Goal: Task Accomplishment & Management: Complete application form

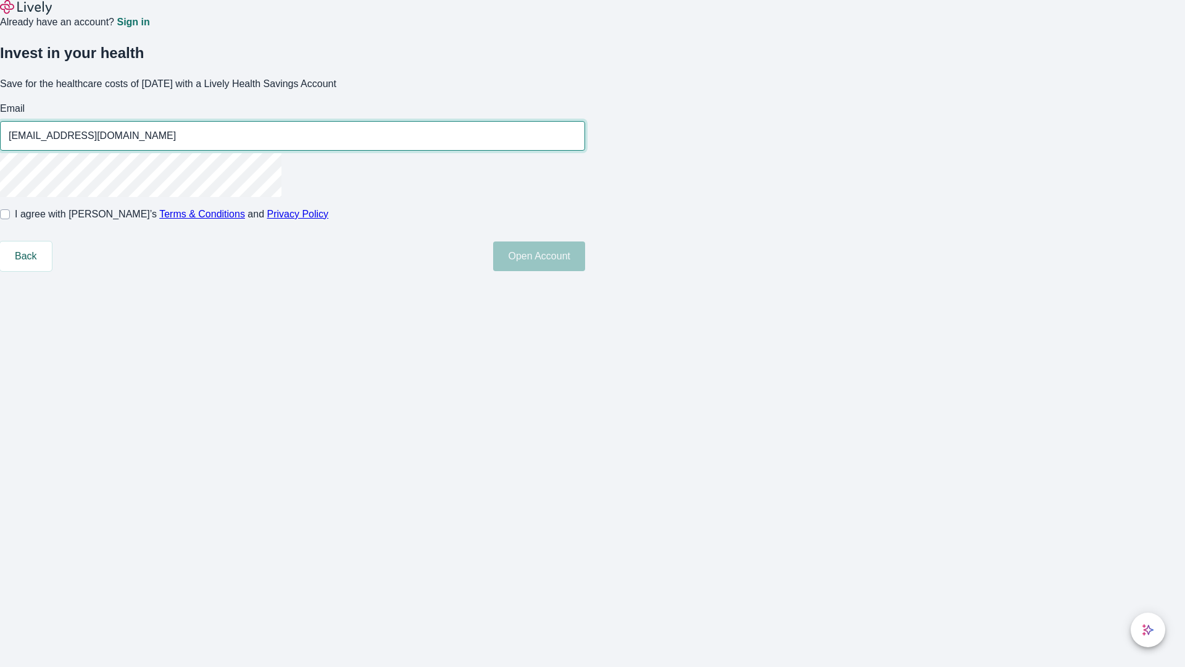
type input "Wilton.Dicki91250815052026@yahoo.com"
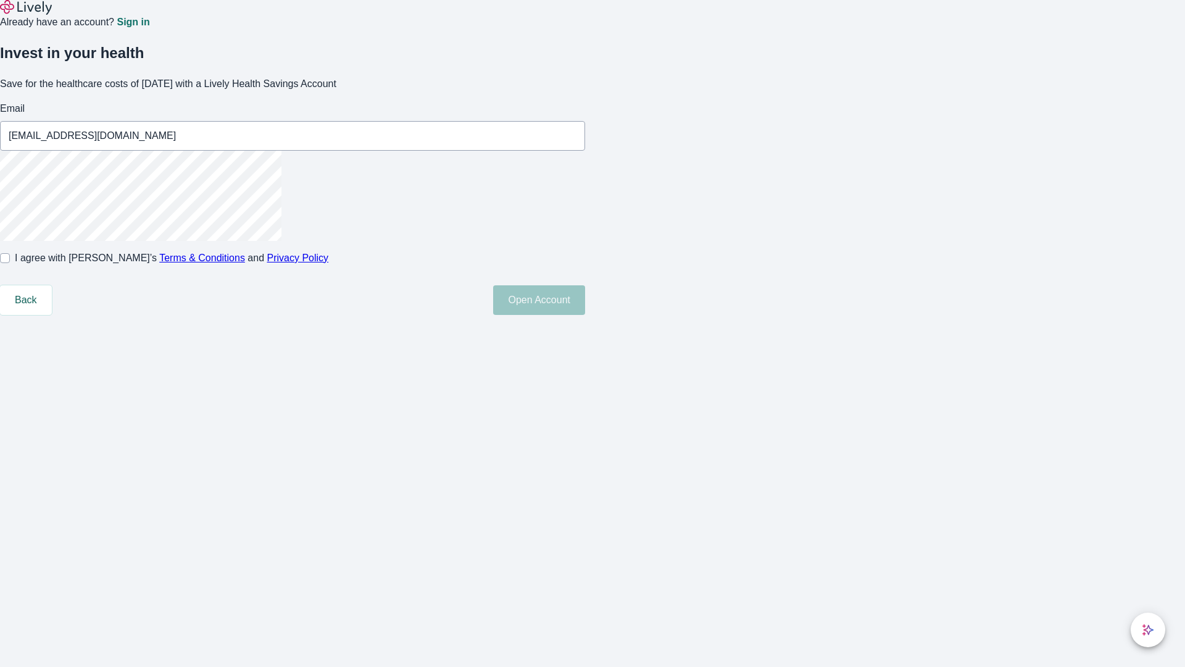
click at [10, 263] on input "I agree with Lively’s Terms & Conditions and Privacy Policy" at bounding box center [5, 258] width 10 height 10
checkbox input "true"
click at [585, 315] on button "Open Account" at bounding box center [539, 300] width 92 height 30
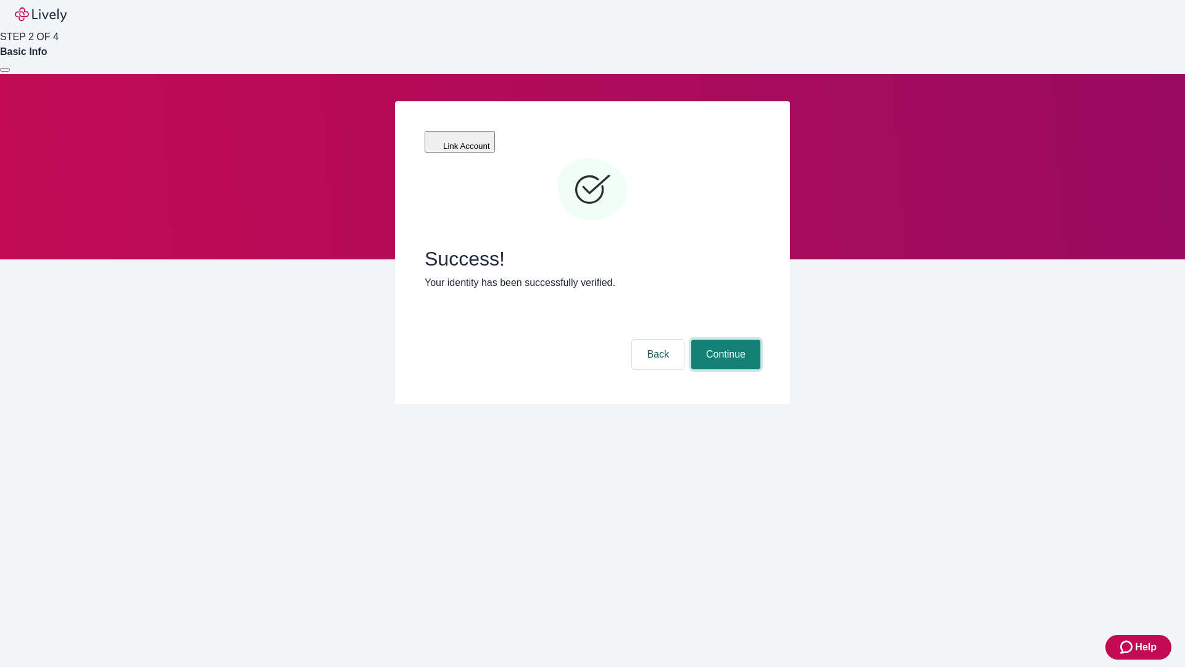
click at [724, 339] on button "Continue" at bounding box center [725, 354] width 69 height 30
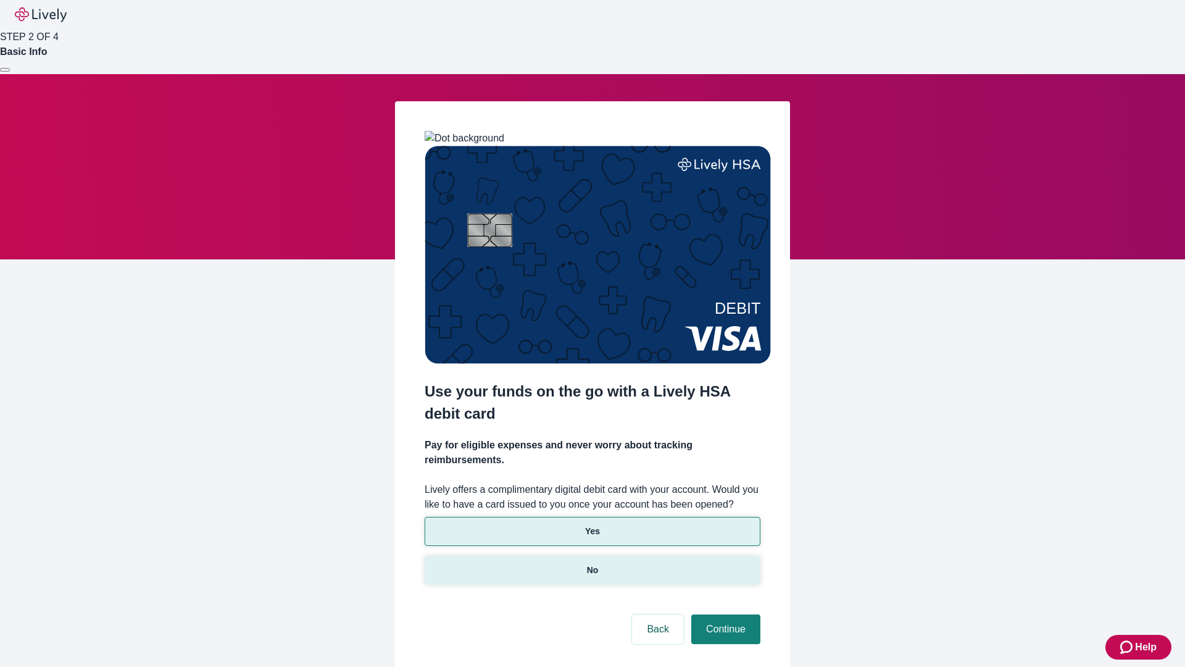
click at [592, 564] on p "No" at bounding box center [593, 570] width 12 height 13
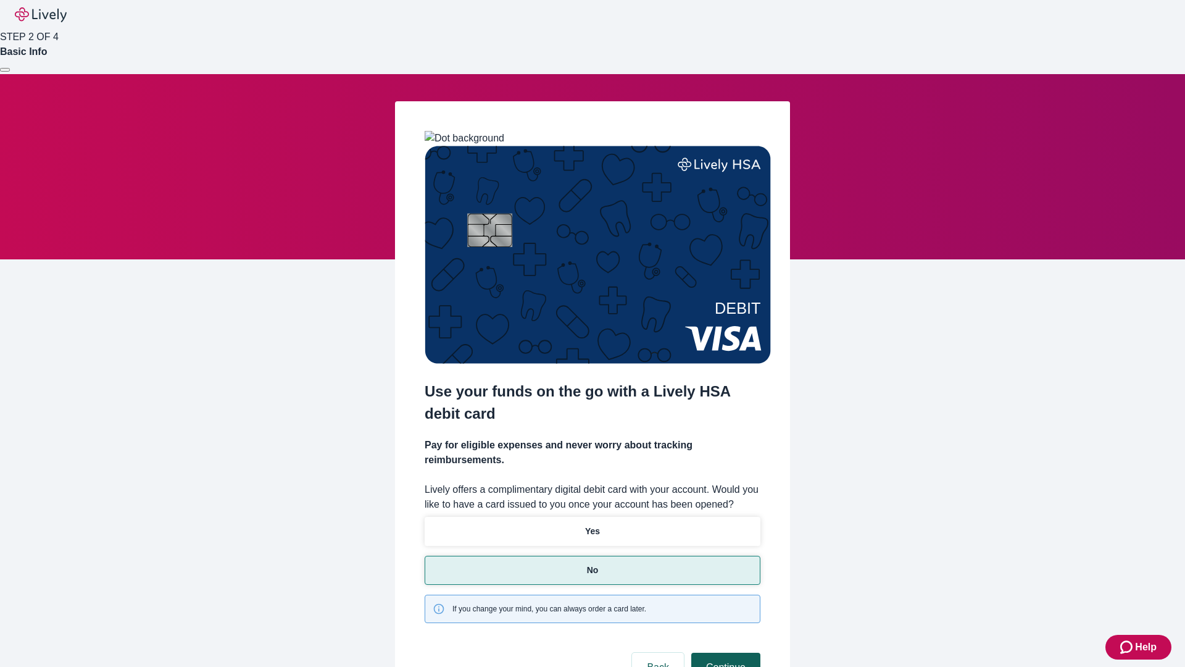
click at [724, 652] on button "Continue" at bounding box center [725, 667] width 69 height 30
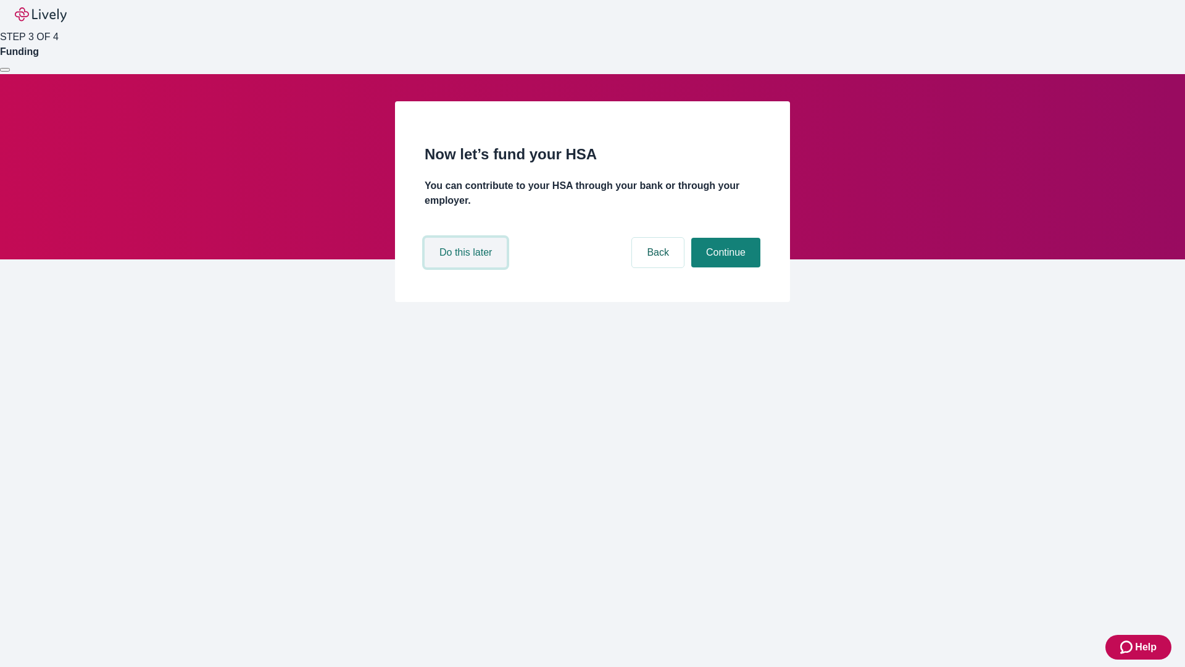
click at [467, 267] on button "Do this later" at bounding box center [466, 253] width 82 height 30
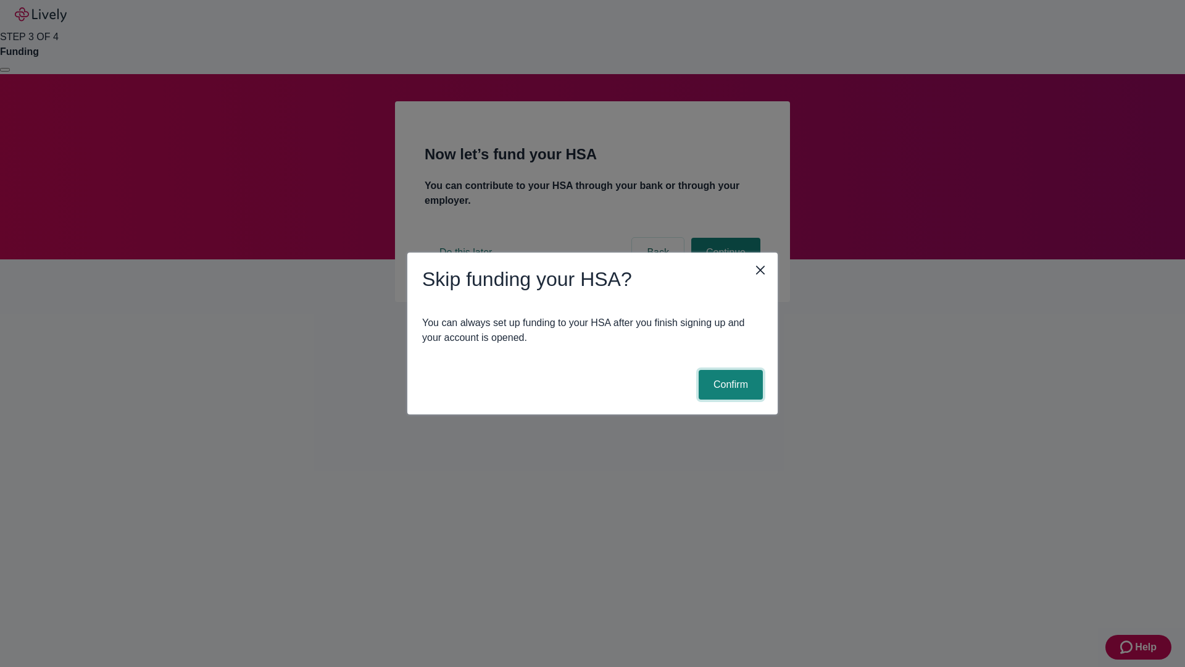
click at [729, 385] on button "Confirm" at bounding box center [731, 385] width 64 height 30
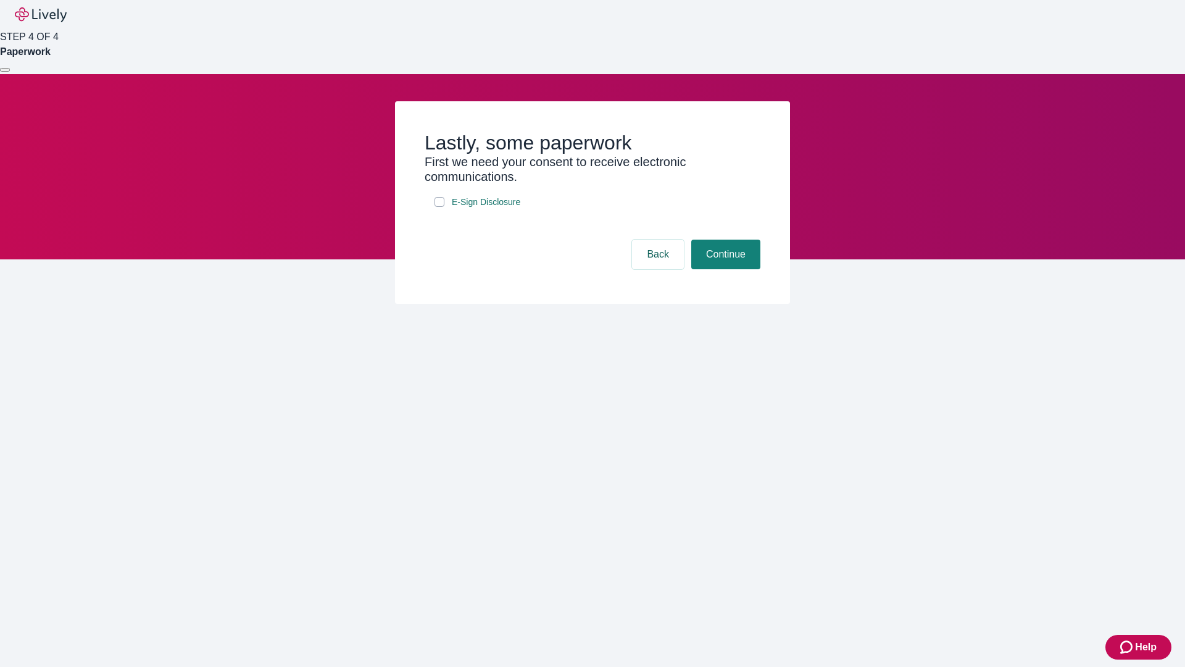
click at [439, 207] on input "E-Sign Disclosure" at bounding box center [440, 202] width 10 height 10
checkbox input "true"
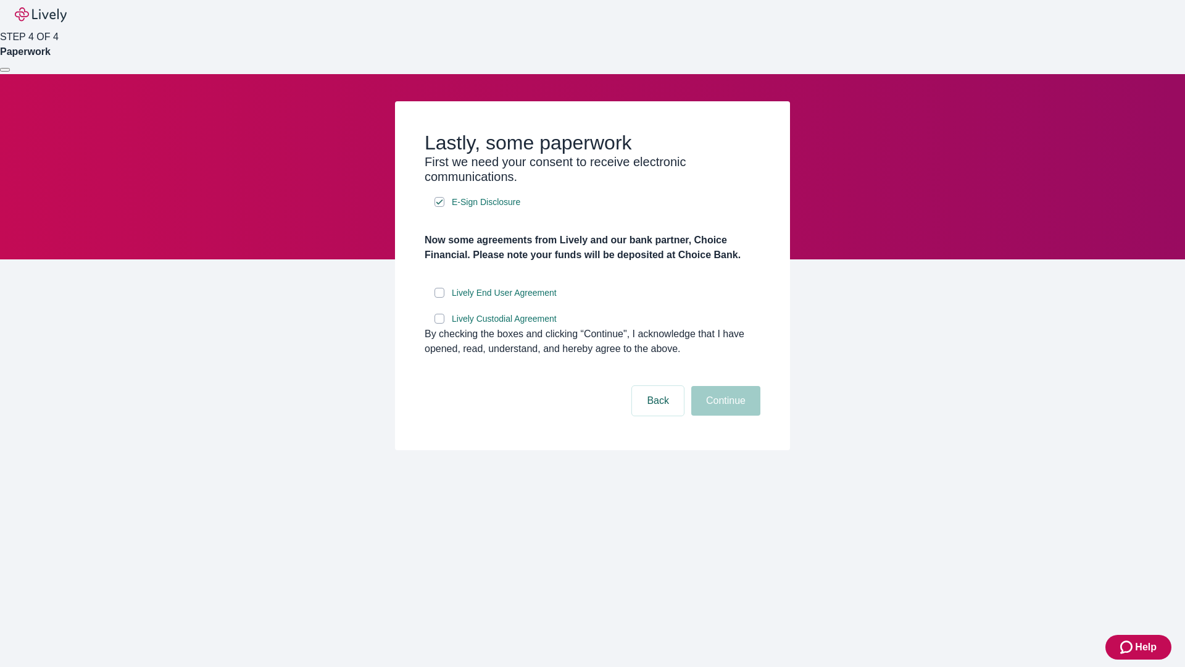
click at [439, 298] on input "Lively End User Agreement" at bounding box center [440, 293] width 10 height 10
checkbox input "true"
click at [439, 323] on input "Lively Custodial Agreement" at bounding box center [440, 319] width 10 height 10
checkbox input "true"
click at [724, 415] on button "Continue" at bounding box center [725, 401] width 69 height 30
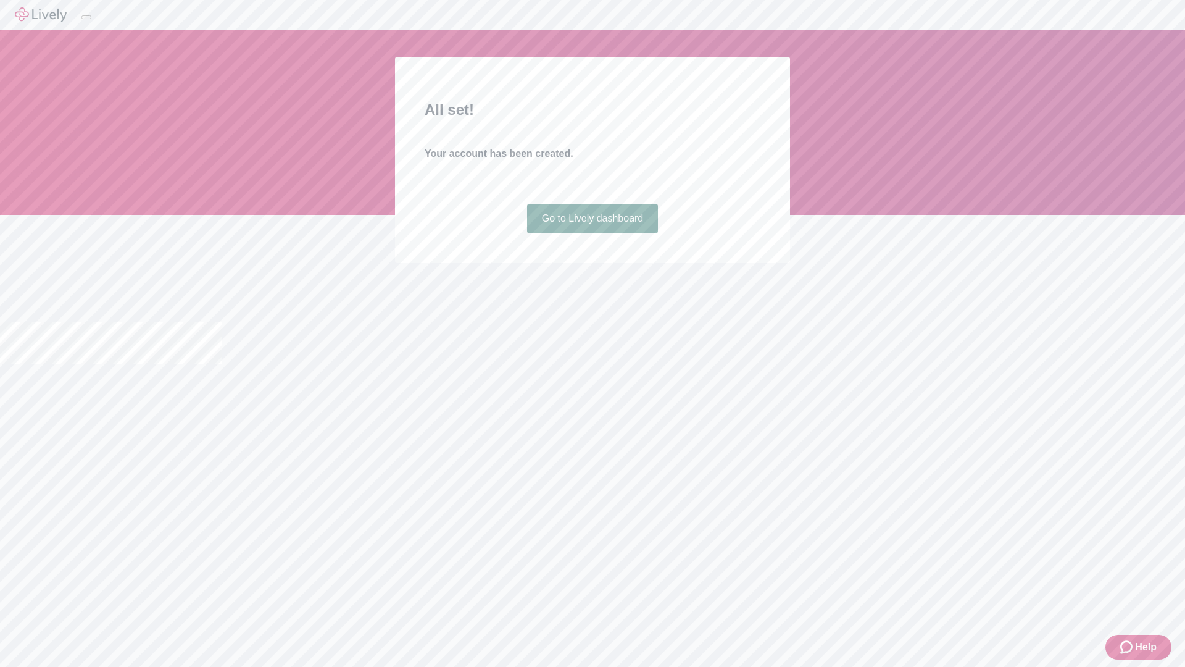
click at [592, 233] on link "Go to Lively dashboard" at bounding box center [592, 219] width 131 height 30
